Goal: Transaction & Acquisition: Purchase product/service

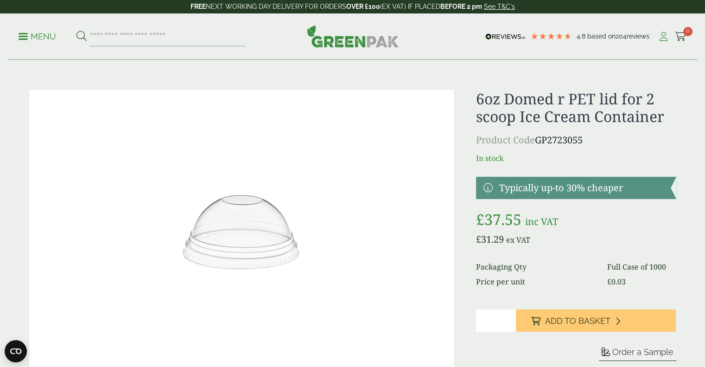
click at [661, 33] on icon at bounding box center [664, 36] width 12 height 9
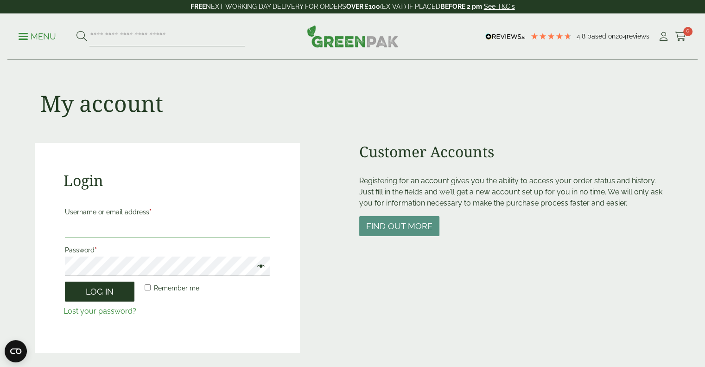
type input "**********"
click at [113, 289] on button "Log in" at bounding box center [100, 291] width 70 height 20
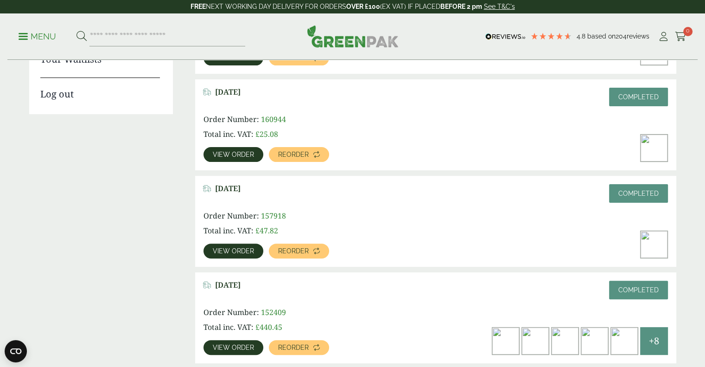
scroll to position [222, 0]
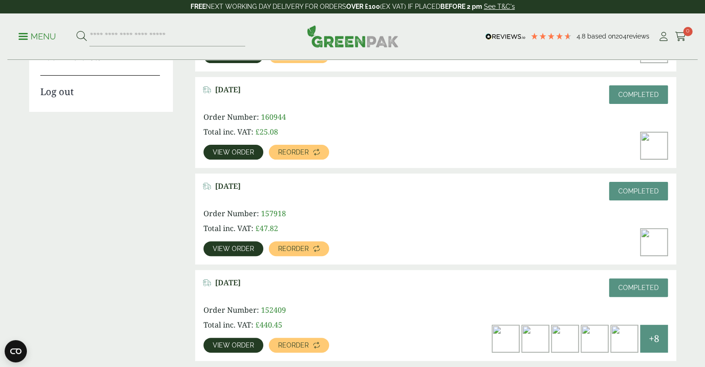
click at [226, 347] on span "View order" at bounding box center [233, 345] width 41 height 6
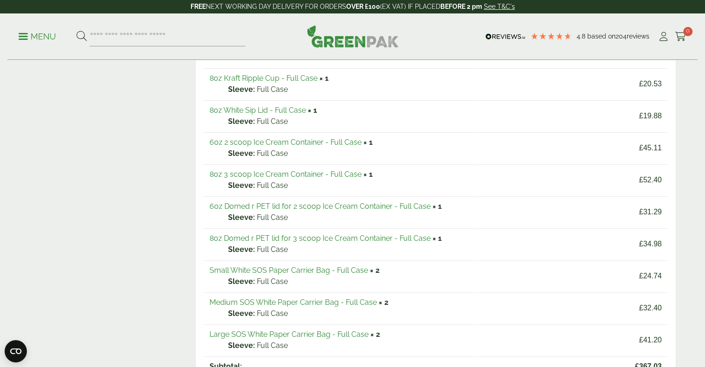
scroll to position [277, 0]
click at [250, 140] on link "6oz 2 scoop Ice Cream Container - Full Case" at bounding box center [286, 143] width 152 height 9
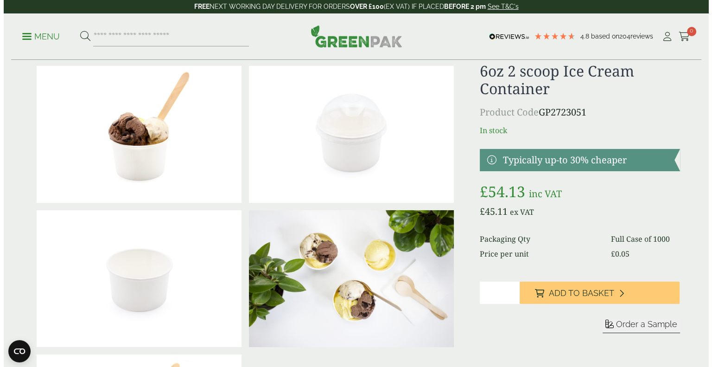
scroll to position [29, 0]
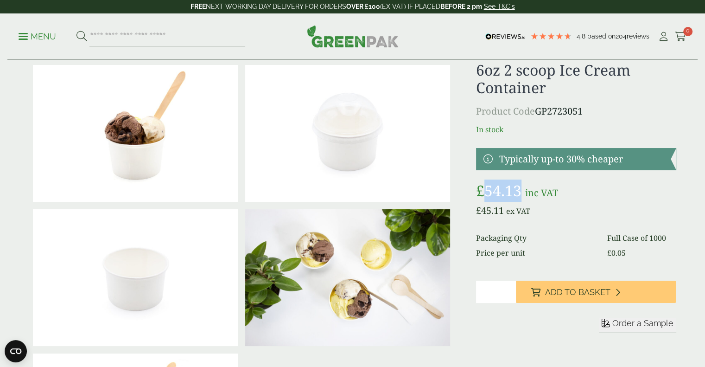
drag, startPoint x: 486, startPoint y: 196, endPoint x: 523, endPoint y: 190, distance: 37.2
click at [523, 190] on span "£ 54.13" at bounding box center [500, 190] width 49 height 20
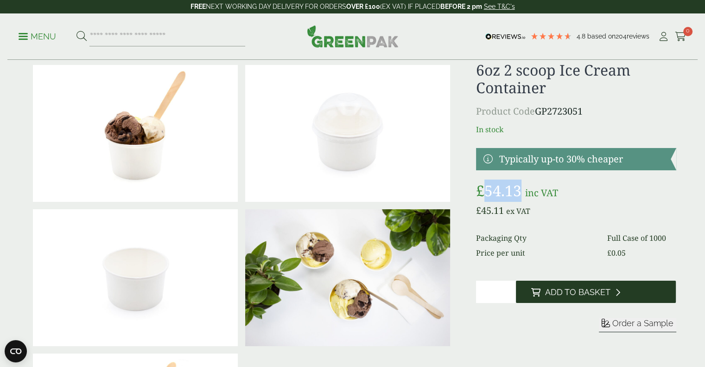
click at [550, 286] on button "Add to Basket" at bounding box center [596, 291] width 160 height 22
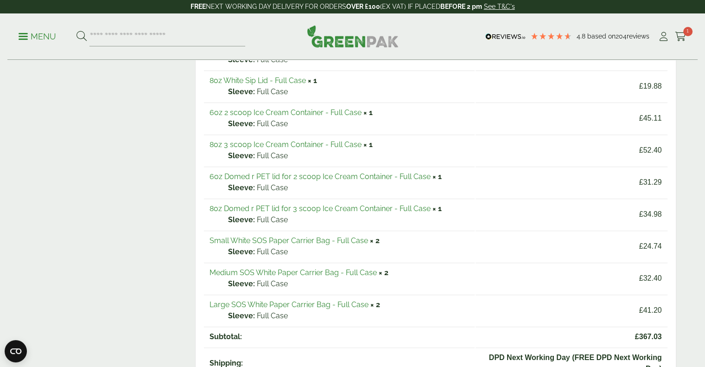
scroll to position [302, 0]
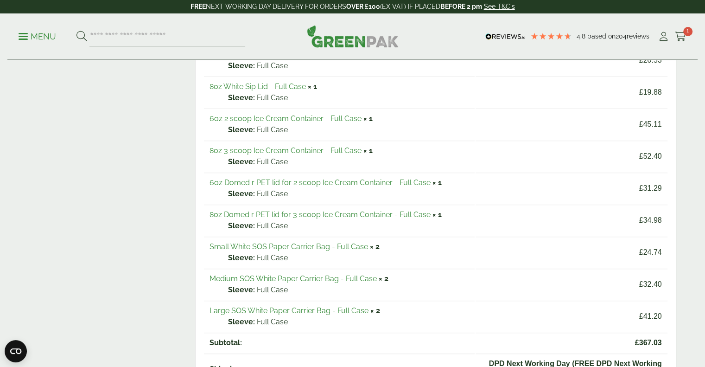
click at [261, 178] on link "6oz Domed r PET lid for 2 scoop Ice Cream Container - Full Case" at bounding box center [320, 182] width 221 height 9
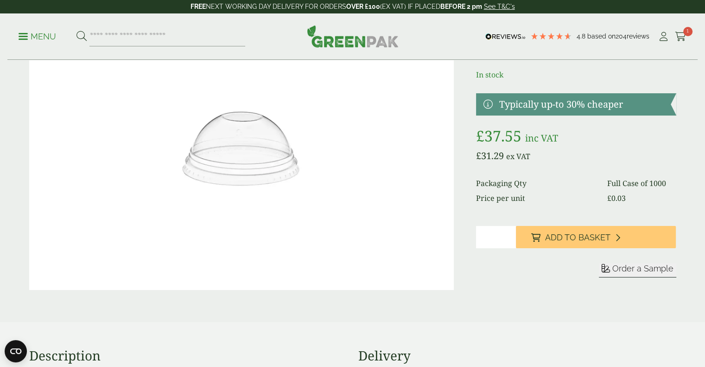
scroll to position [83, 0]
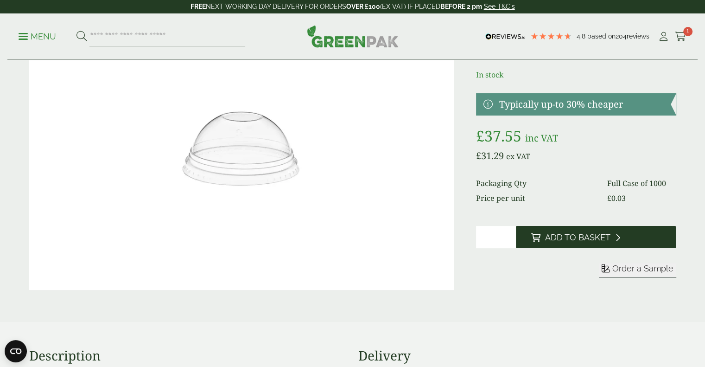
click at [520, 235] on button "Add to Basket" at bounding box center [596, 237] width 160 height 22
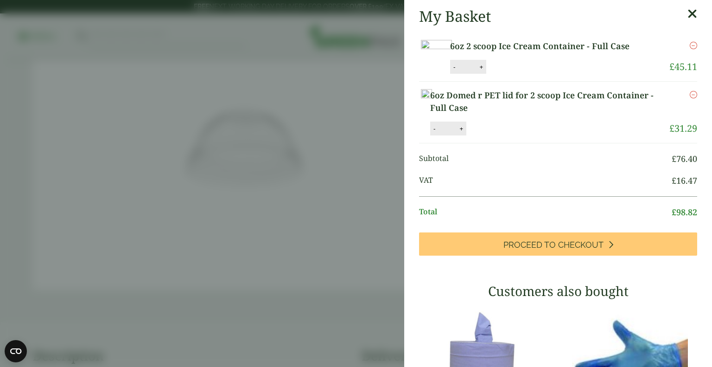
click at [520, 226] on button "Add to Basket" at bounding box center [600, 237] width 160 height 22
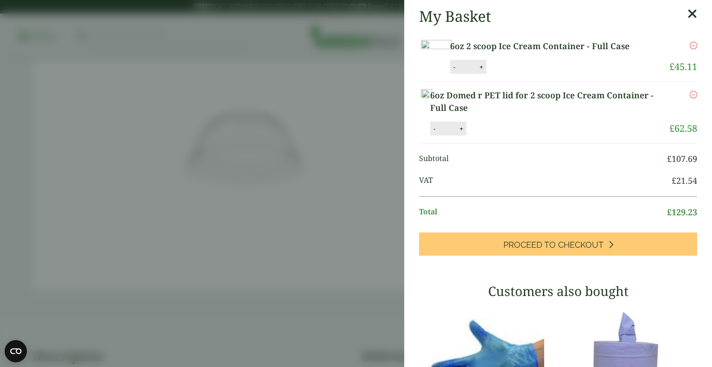
click at [687, 13] on icon at bounding box center [692, 13] width 10 height 13
